Goal: Check status: Check status

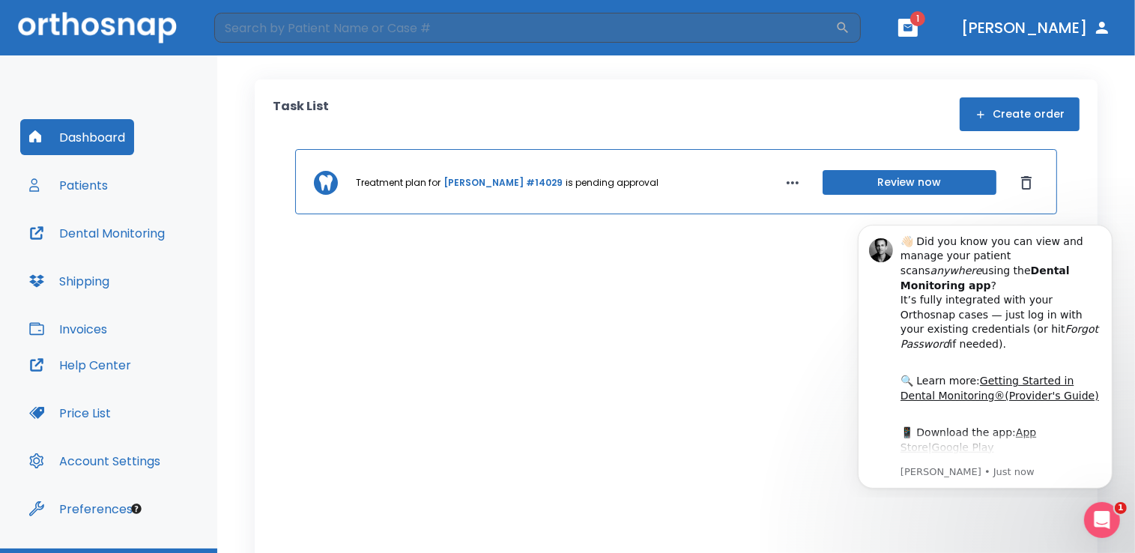
click at [875, 181] on button "Review now" at bounding box center [910, 182] width 174 height 25
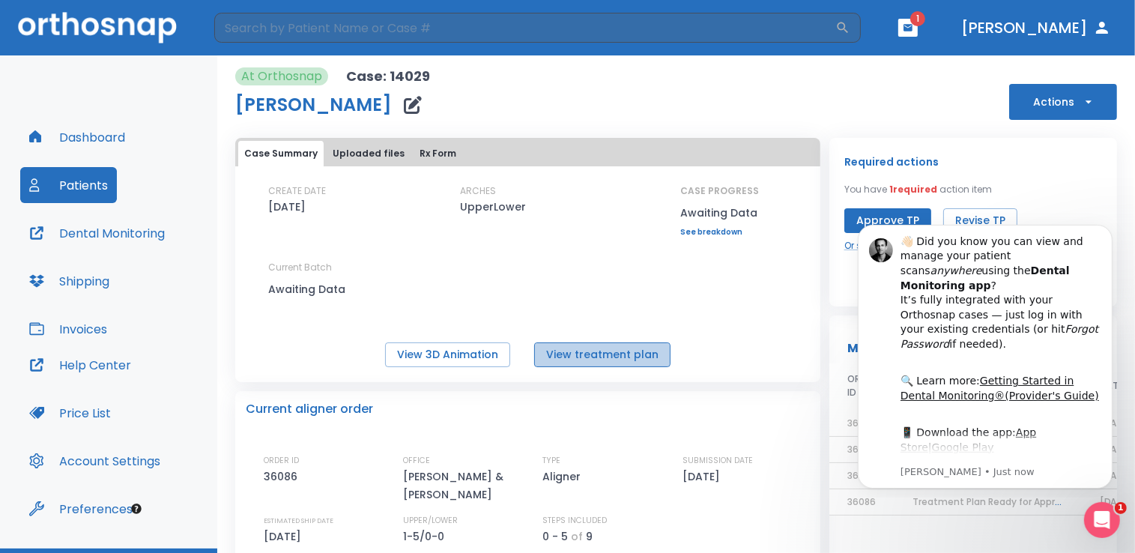
click at [615, 352] on button "View treatment plan" at bounding box center [602, 355] width 136 height 25
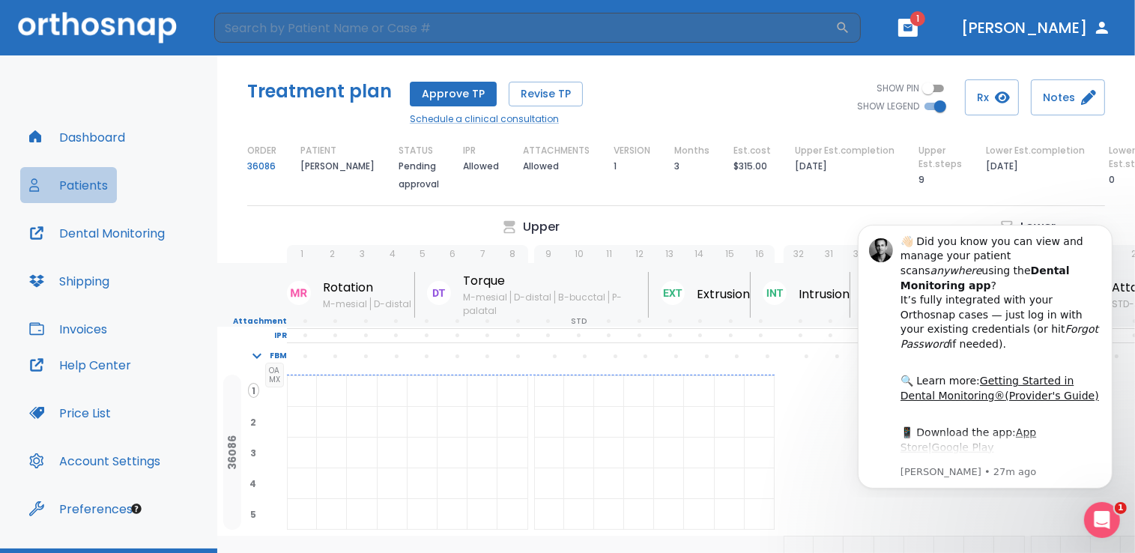
click at [103, 190] on button "Patients" at bounding box center [68, 185] width 97 height 36
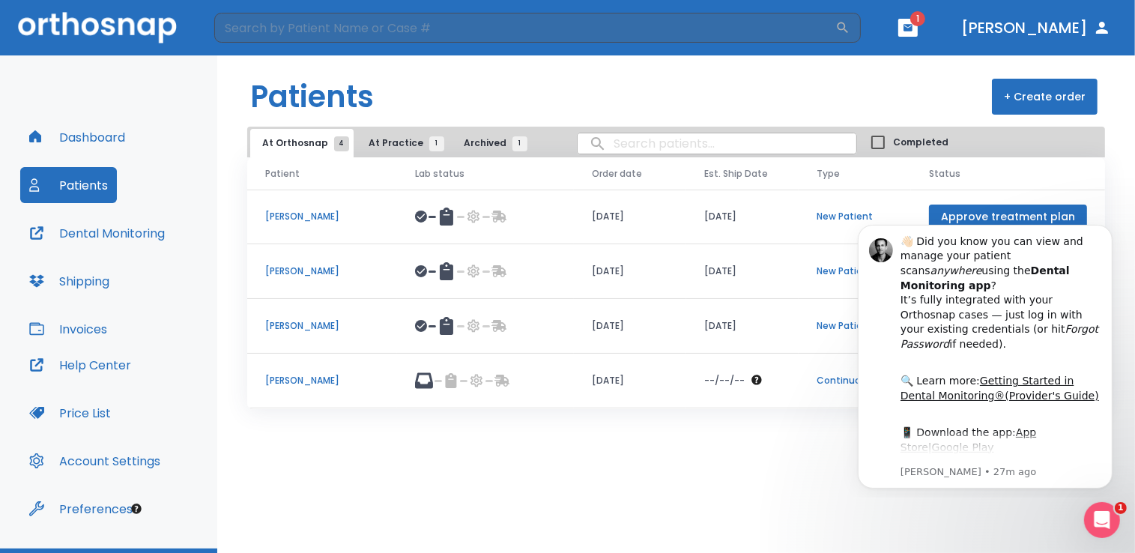
click at [281, 216] on p "Sharon Allen" at bounding box center [322, 216] width 114 height 13
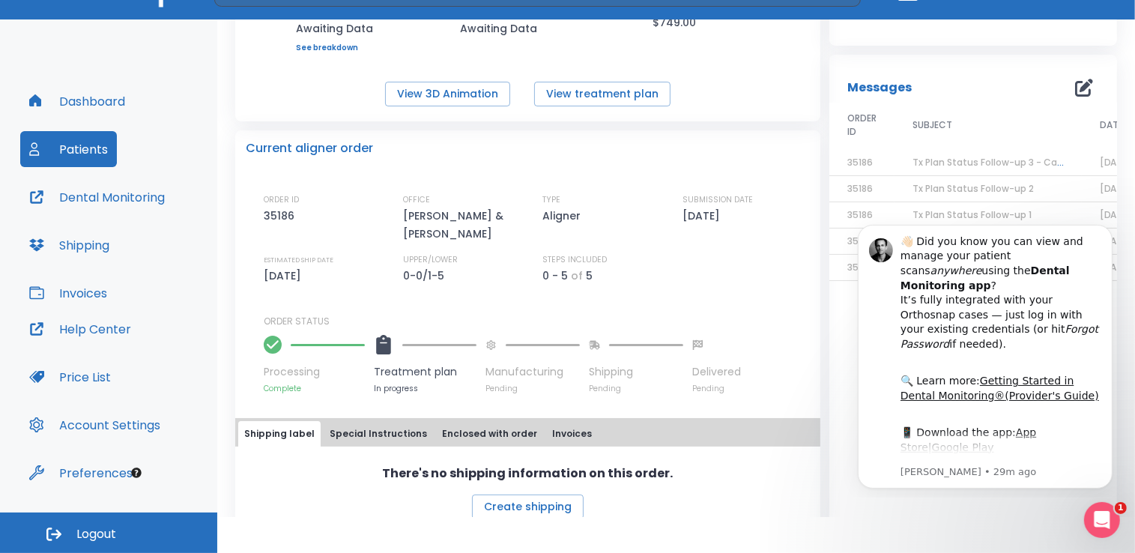
scroll to position [251, 0]
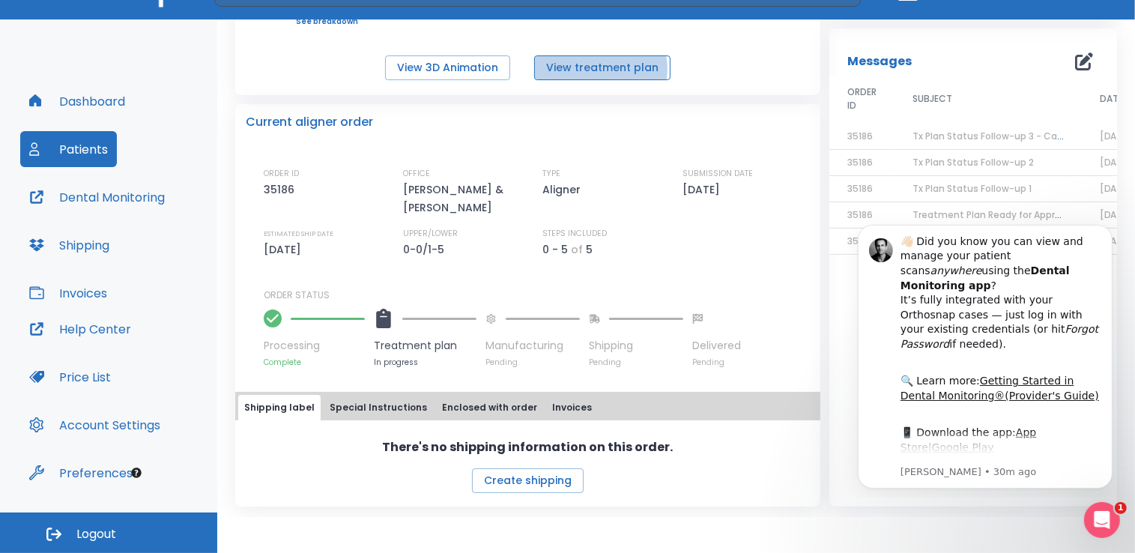
click at [594, 69] on button "View treatment plan" at bounding box center [602, 67] width 136 height 25
